Goal: Task Accomplishment & Management: Use online tool/utility

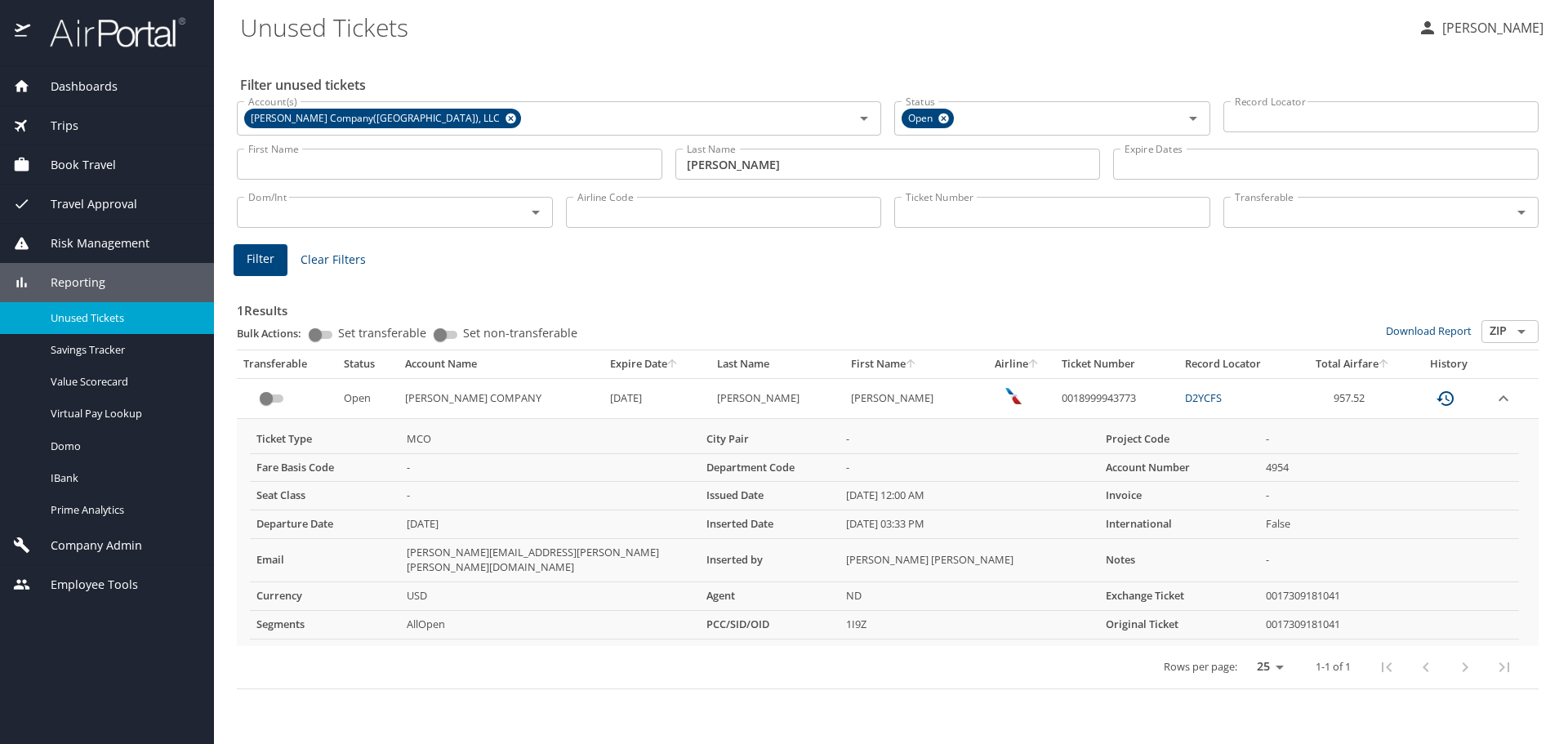
click at [75, 121] on span "Trips" at bounding box center [54, 125] width 48 height 18
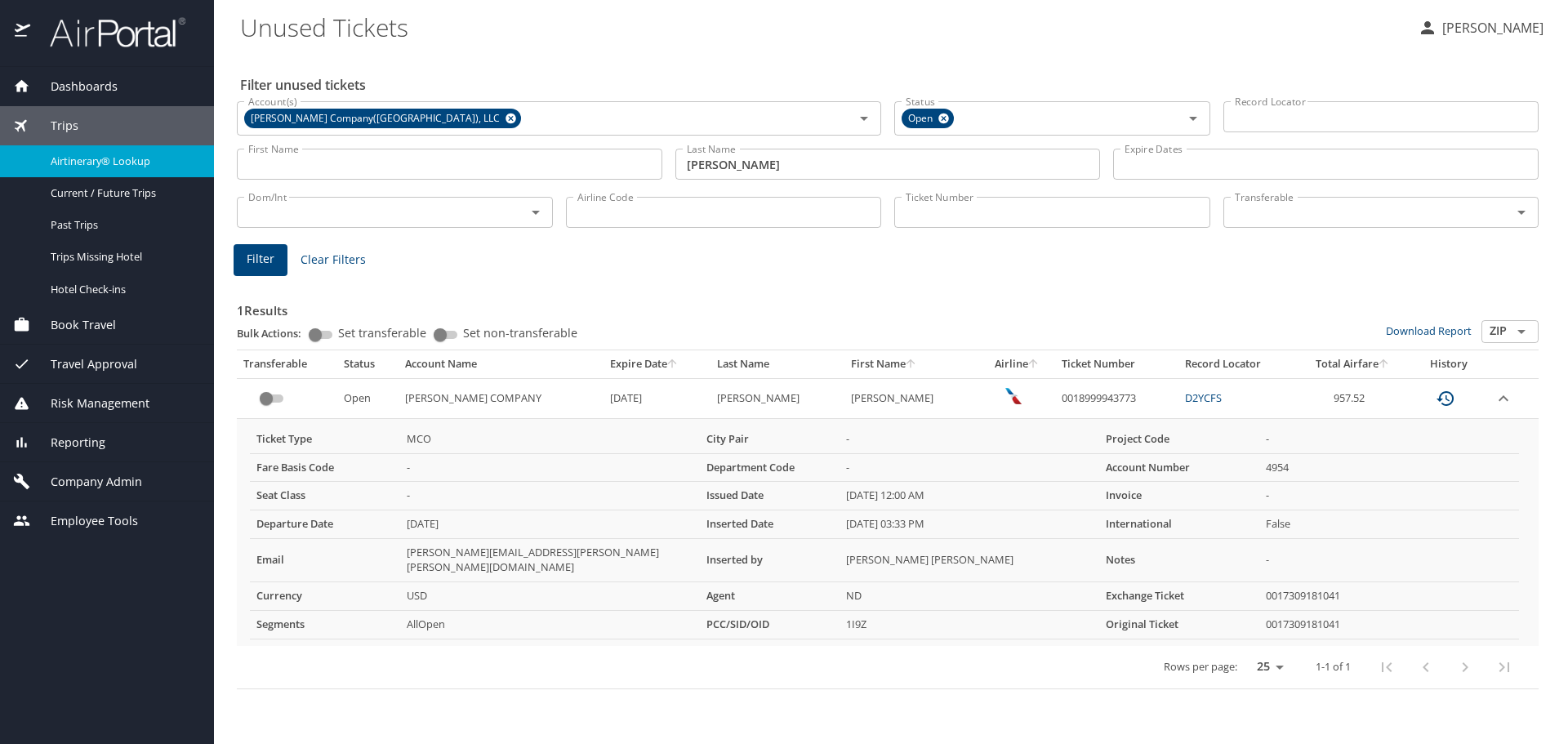
click at [112, 162] on span "Airtinerary® Lookup" at bounding box center [122, 161] width 144 height 15
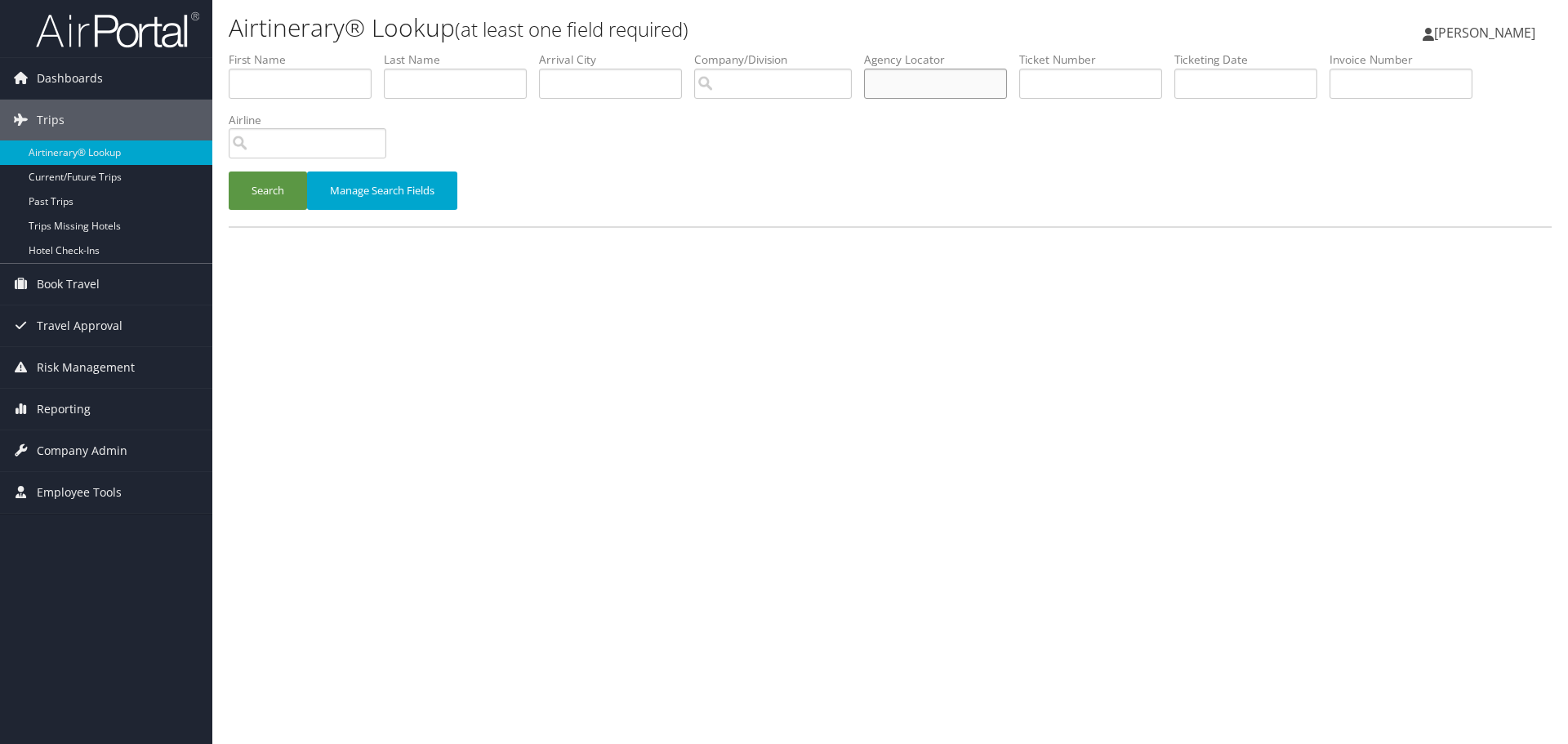
click at [949, 82] on input "text" at bounding box center [935, 83] width 143 height 30
paste input "DNSY6B"
type input "DNSY6B"
click at [283, 182] on button "Search" at bounding box center [268, 190] width 79 height 39
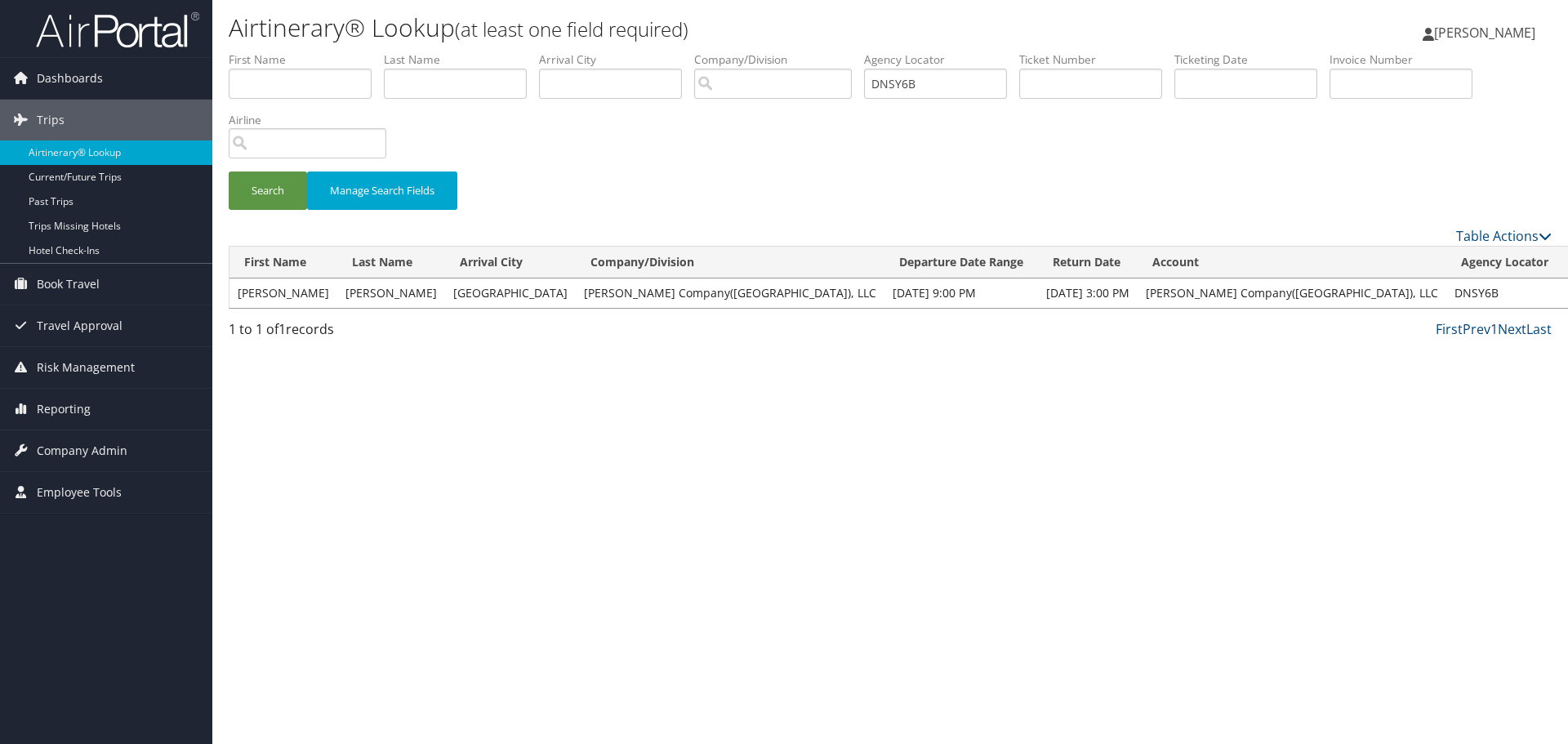
click at [1567, 294] on link "View" at bounding box center [1584, 293] width 26 height 15
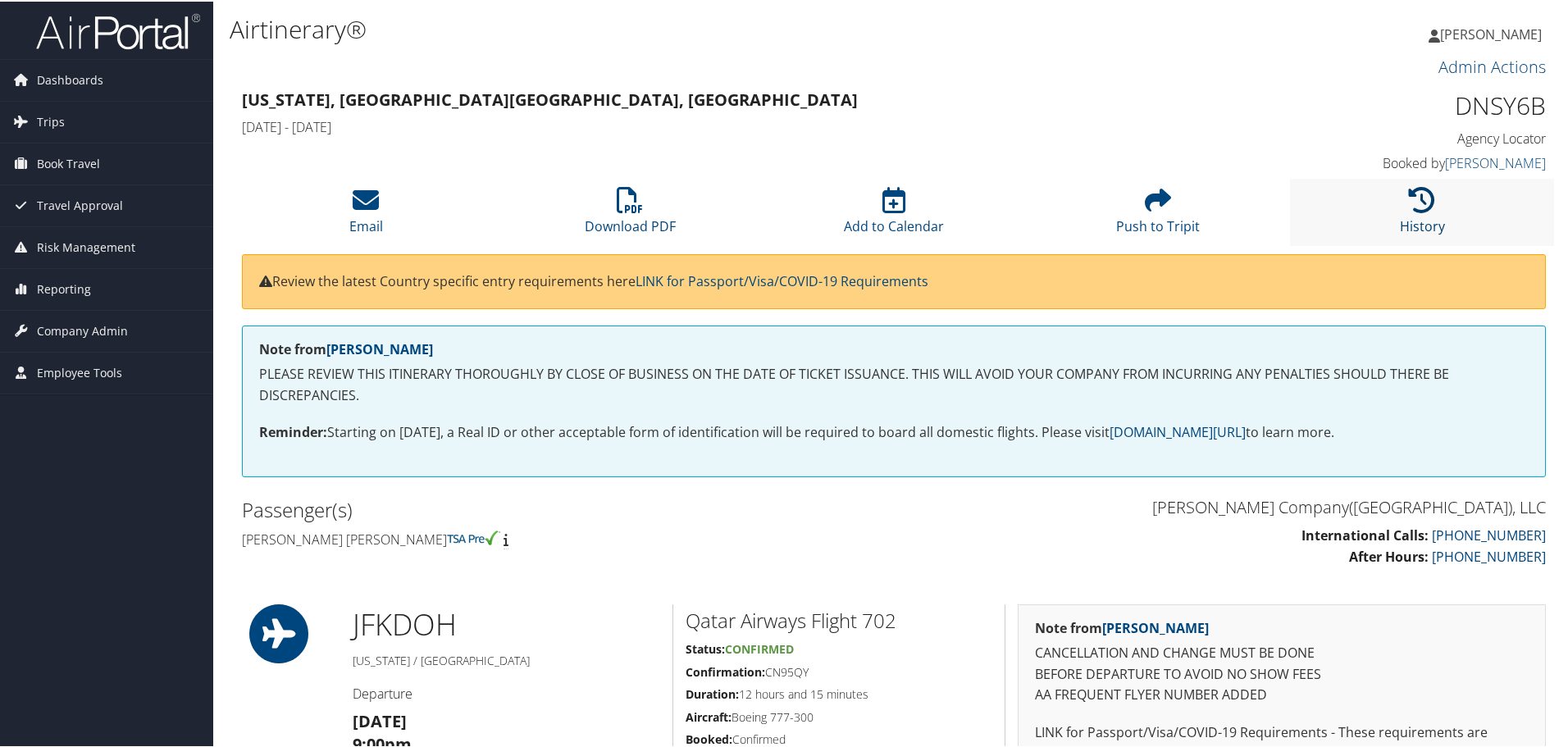
click at [1414, 201] on icon at bounding box center [1422, 199] width 27 height 27
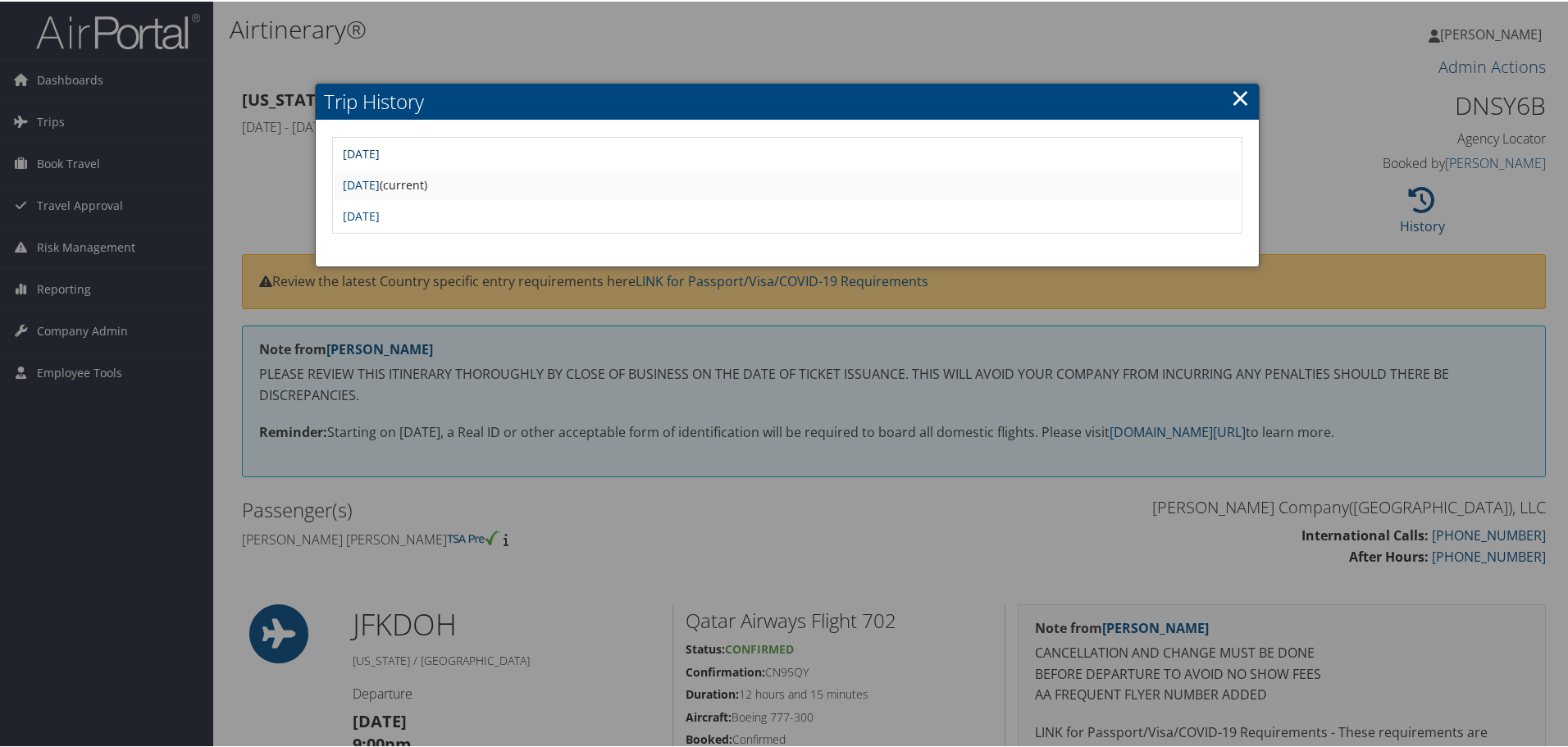
click at [380, 155] on link "Wed Oct 8 14:38:56 MDT 2025" at bounding box center [361, 152] width 37 height 15
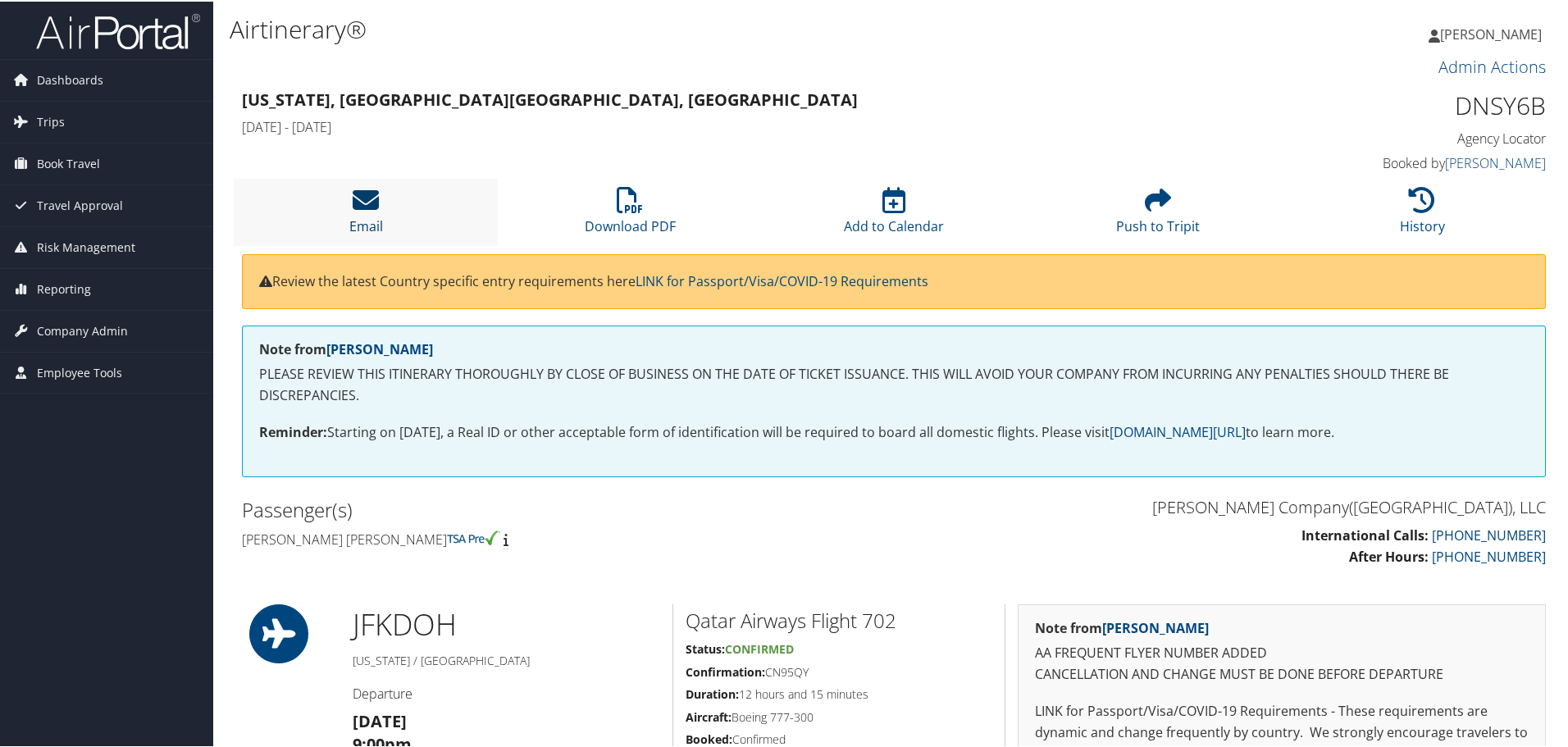
click at [374, 202] on icon at bounding box center [365, 199] width 27 height 27
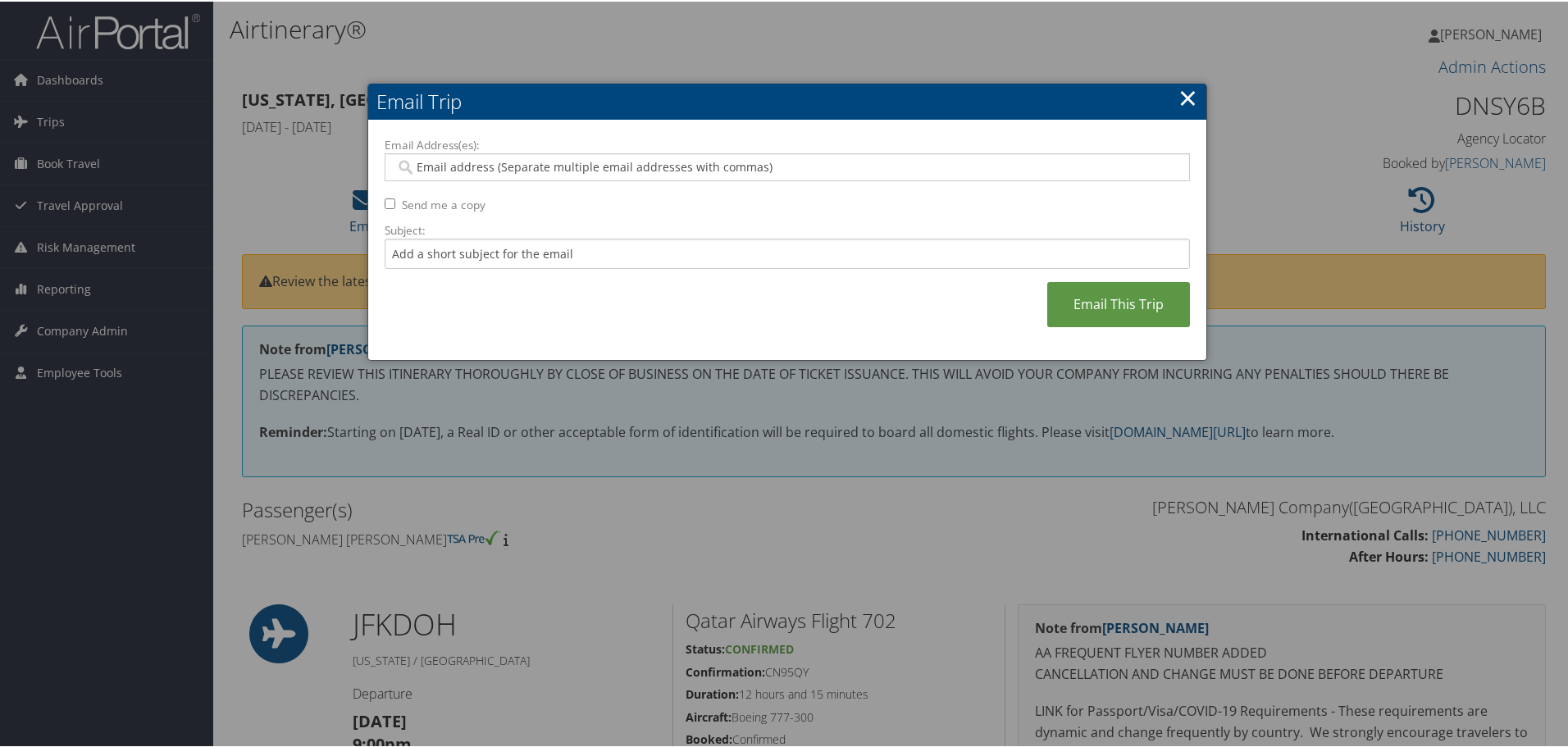
click at [416, 164] on input "Email Address(es):" at bounding box center [787, 165] width 783 height 16
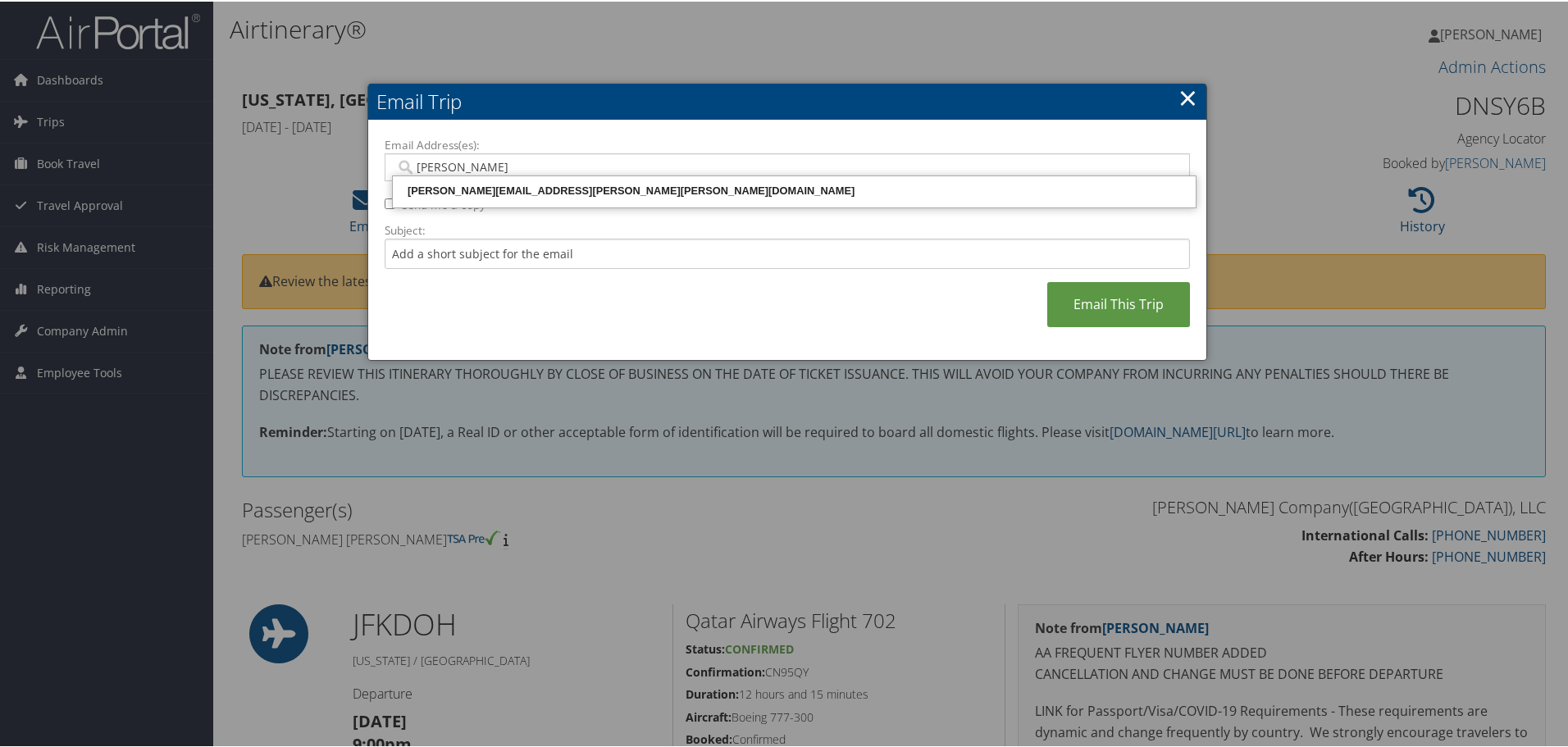
type input "ingrid"
drag, startPoint x: 453, startPoint y: 167, endPoint x: 169, endPoint y: 165, distance: 284.0
click at [169, 166] on body "Menu Dashboards ► AirPortal 360™ (Manager) AirPortal 360™ (Agent) My Travel Das…" at bounding box center [787, 373] width 1575 height 747
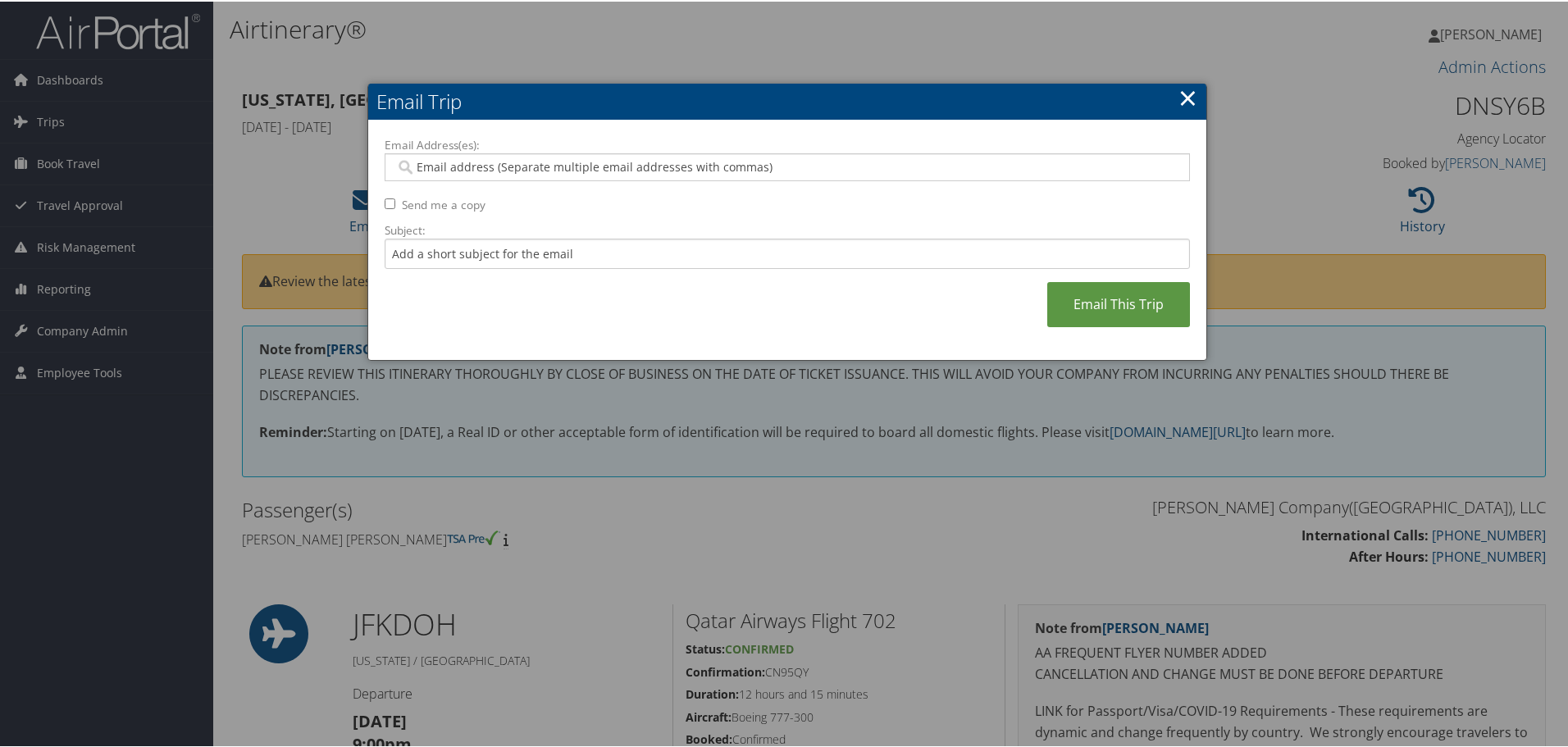
paste input "INGRID.LAMBERT@NIELSEN.COM"
type input "INGRID.LAMBERT@NIELSEN.COM"
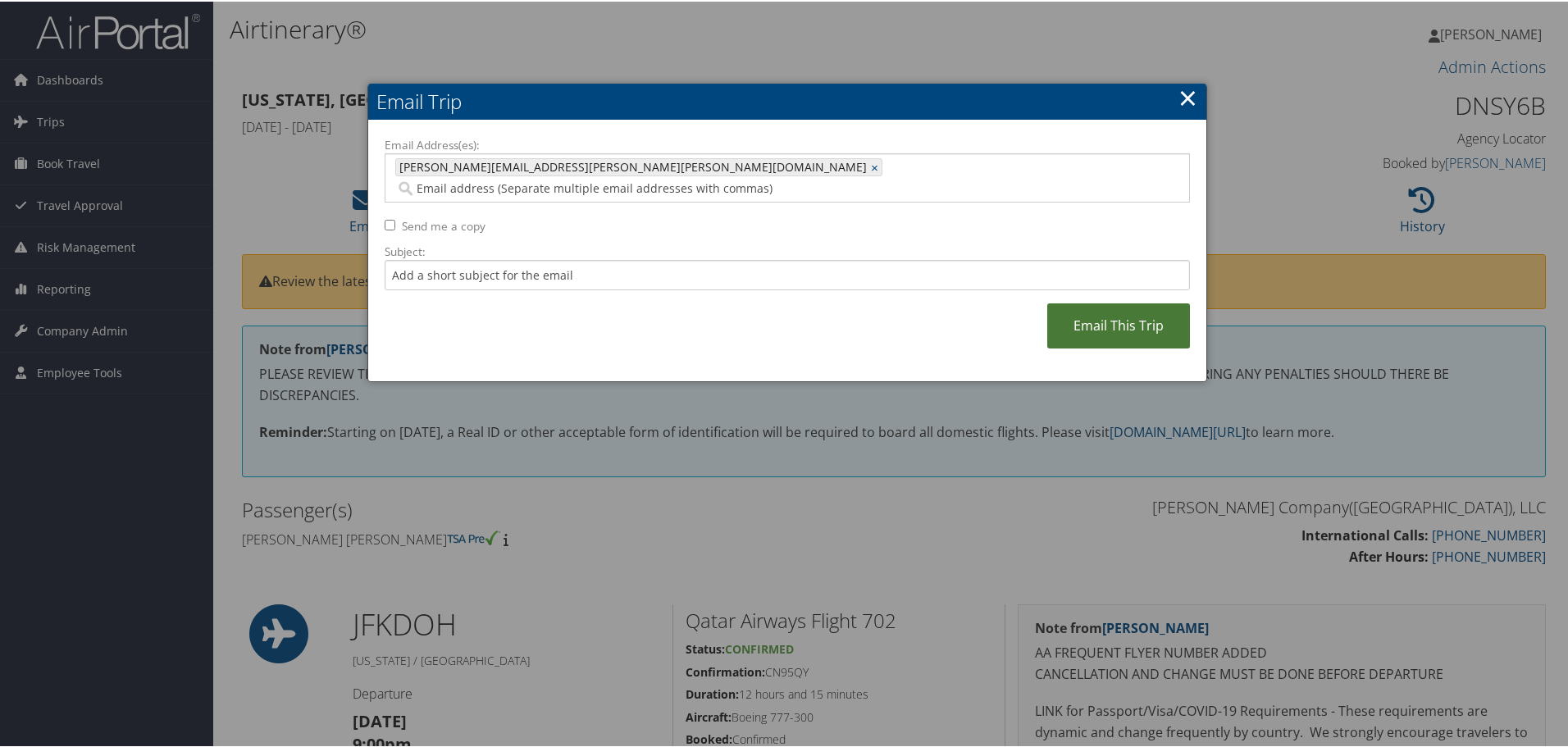
click at [1116, 302] on link "Email This Trip" at bounding box center [1118, 324] width 143 height 45
